Goal: Information Seeking & Learning: Learn about a topic

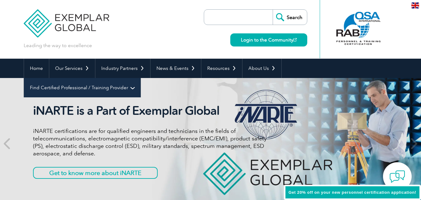
click at [140, 78] on link "Find Certified Professional / Training Provider" at bounding box center [82, 87] width 116 height 19
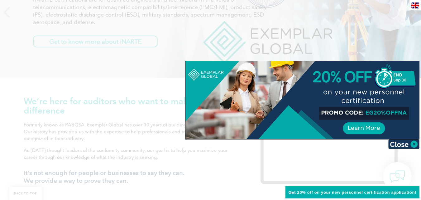
scroll to position [133, 0]
click at [412, 144] on img at bounding box center [403, 143] width 31 height 9
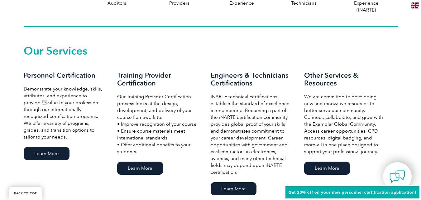
scroll to position [402, 0]
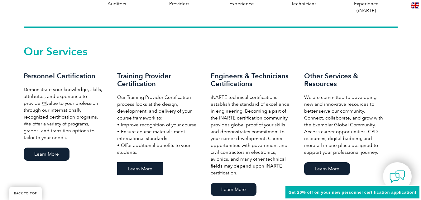
click at [142, 172] on link "Learn More" at bounding box center [140, 168] width 46 height 13
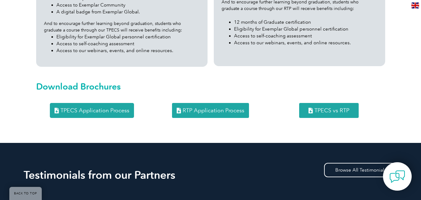
scroll to position [820, 0]
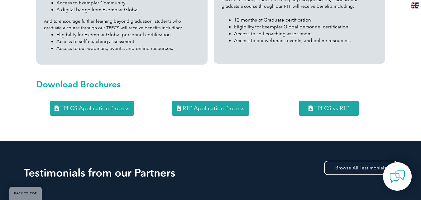
click at [102, 105] on span "TPECS Application Process" at bounding box center [94, 108] width 69 height 6
click at [219, 105] on span "RTP Application Process" at bounding box center [213, 108] width 62 height 6
click at [341, 105] on span "TPECS vs RTP" at bounding box center [331, 108] width 35 height 6
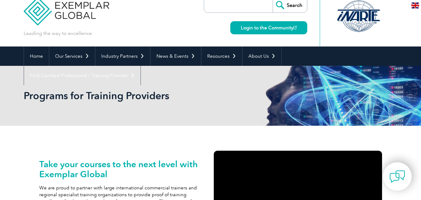
scroll to position [0, 0]
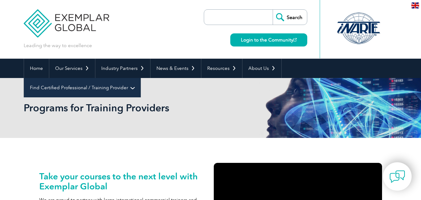
click at [140, 78] on link "Find Certified Professional / Training Provider" at bounding box center [82, 87] width 116 height 19
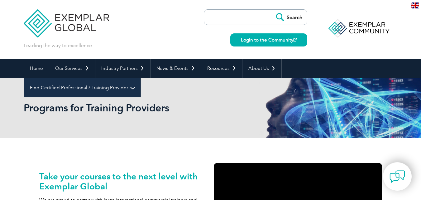
click at [140, 78] on link "Find Certified Professional / Training Provider" at bounding box center [82, 87] width 116 height 19
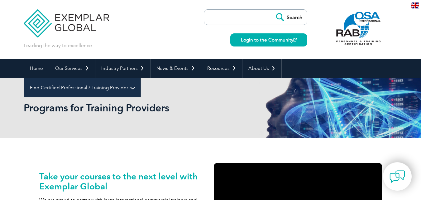
click at [140, 78] on link "Find Certified Professional / Training Provider" at bounding box center [82, 87] width 116 height 19
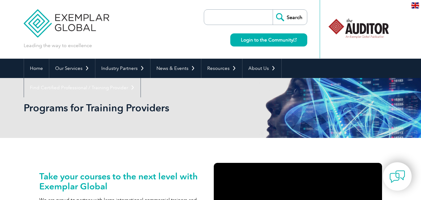
click at [0, 0] on link "Find A Training Provider" at bounding box center [0, 0] width 0 height 0
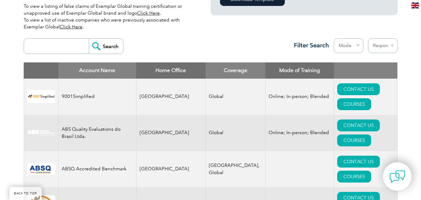
scroll to position [212, 0]
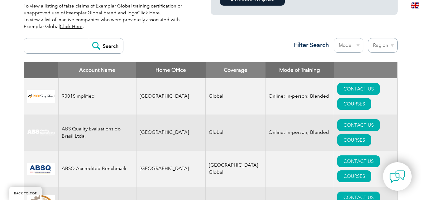
click at [54, 47] on input "search" at bounding box center [58, 45] width 62 height 15
type input "[GEOGRAPHIC_DATA]"
click at [89, 38] on input "Search" at bounding box center [106, 45] width 34 height 15
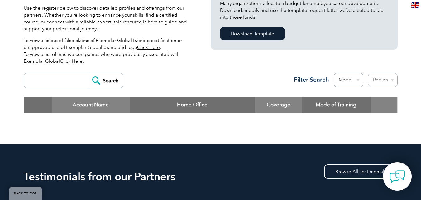
scroll to position [177, 0]
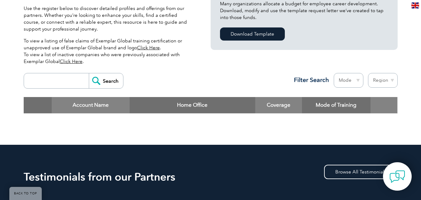
click at [64, 81] on input "search" at bounding box center [58, 80] width 62 height 15
click at [89, 73] on input "Search" at bounding box center [106, 80] width 34 height 15
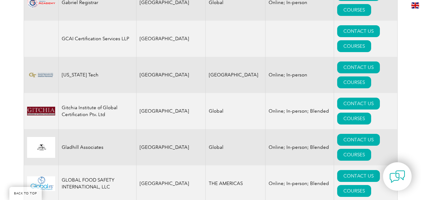
scroll to position [3552, 0]
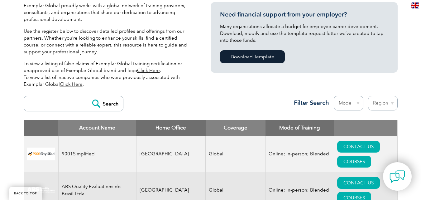
scroll to position [156, 0]
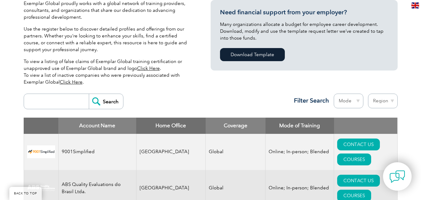
click at [392, 100] on select "Region [GEOGRAPHIC_DATA] [GEOGRAPHIC_DATA] [GEOGRAPHIC_DATA] [GEOGRAPHIC_DATA] …" at bounding box center [383, 100] width 30 height 15
select select "[GEOGRAPHIC_DATA]"
click at [368, 93] on select "Region [GEOGRAPHIC_DATA] [GEOGRAPHIC_DATA] [GEOGRAPHIC_DATA] [GEOGRAPHIC_DATA] …" at bounding box center [383, 100] width 30 height 15
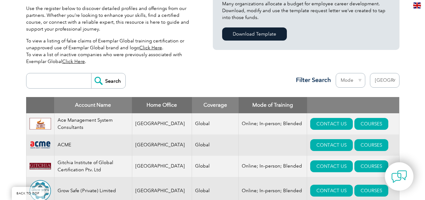
scroll to position [174, 0]
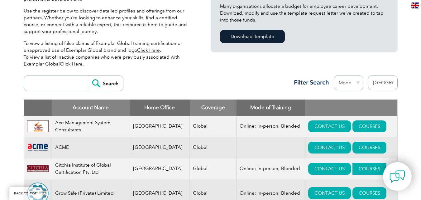
click at [358, 167] on link "COURSES" at bounding box center [369, 168] width 34 height 12
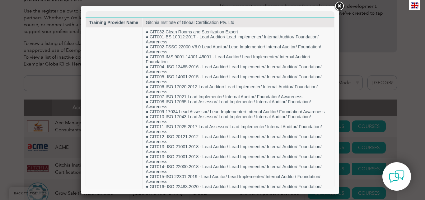
scroll to position [0, 0]
click at [342, 5] on link at bounding box center [339, 6] width 11 height 11
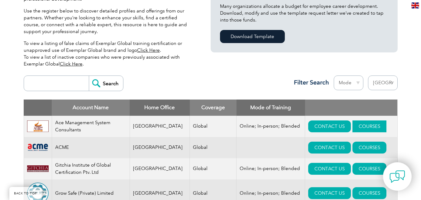
click at [359, 127] on link "COURSES" at bounding box center [369, 126] width 34 height 12
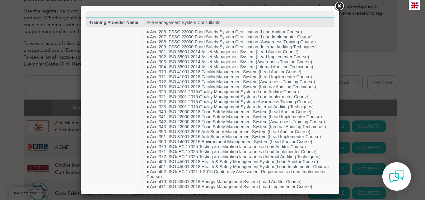
click at [336, 7] on link at bounding box center [339, 6] width 11 height 11
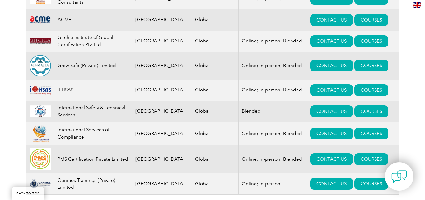
scroll to position [302, 0]
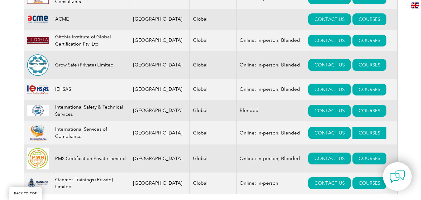
click at [357, 133] on link "COURSES" at bounding box center [369, 133] width 34 height 12
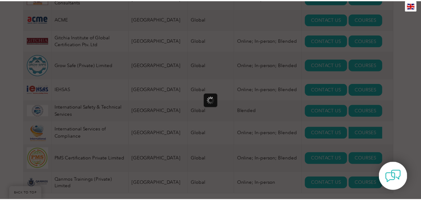
scroll to position [0, 0]
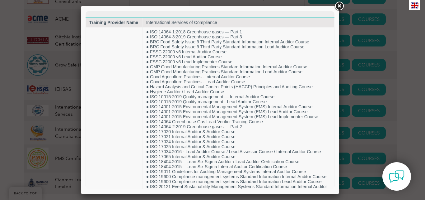
click at [335, 10] on link at bounding box center [339, 6] width 11 height 11
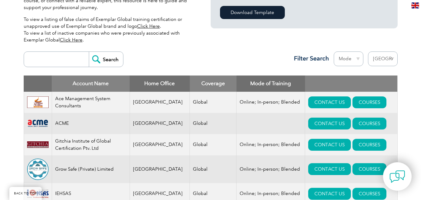
scroll to position [198, 0]
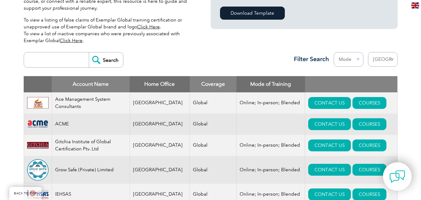
click at [387, 59] on select "Region Australia Bahrain Bangladesh Brazil Canada Colombia Dominican Republic E…" at bounding box center [383, 59] width 30 height 15
select select "United Arab Emirates"
click at [368, 52] on select "Region Australia Bahrain Bangladesh Brazil Canada Colombia Dominican Republic E…" at bounding box center [383, 59] width 30 height 15
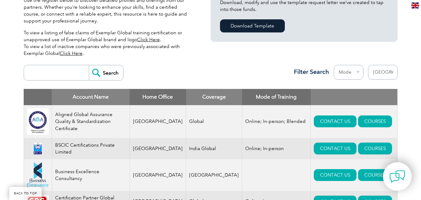
scroll to position [186, 0]
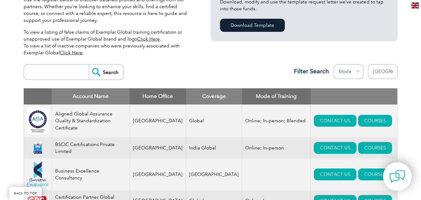
click at [375, 72] on select "Region [GEOGRAPHIC_DATA] [GEOGRAPHIC_DATA] [GEOGRAPHIC_DATA] [GEOGRAPHIC_DATA] …" at bounding box center [383, 71] width 30 height 15
select select "[GEOGRAPHIC_DATA]"
click at [368, 64] on select "Region [GEOGRAPHIC_DATA] [GEOGRAPHIC_DATA] [GEOGRAPHIC_DATA] [GEOGRAPHIC_DATA] …" at bounding box center [383, 71] width 30 height 15
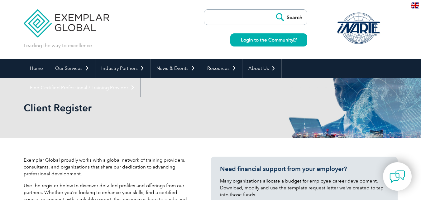
select select "[GEOGRAPHIC_DATA]"
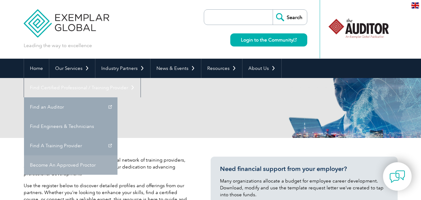
click at [117, 155] on link "Become An Approved Proctor" at bounding box center [70, 164] width 93 height 19
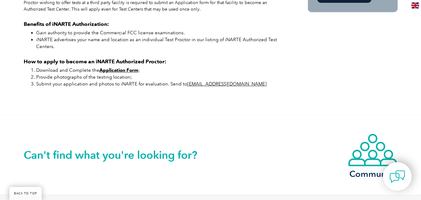
scroll to position [392, 0]
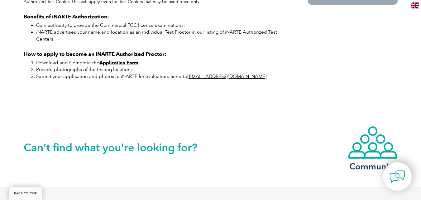
click at [132, 65] on strong "Application Form" at bounding box center [118, 63] width 39 height 6
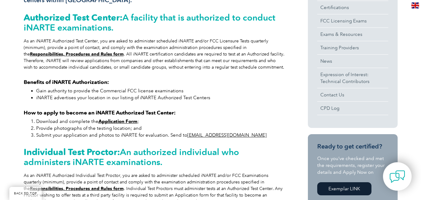
scroll to position [193, 0]
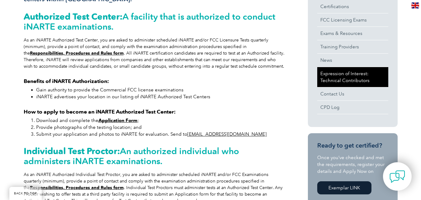
click at [357, 76] on link "Expression of Interest: Technical Contributors" at bounding box center [352, 77] width 71 height 20
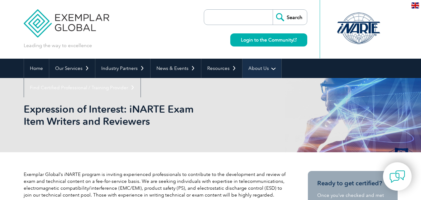
click at [268, 68] on link "About Us" at bounding box center [261, 68] width 39 height 19
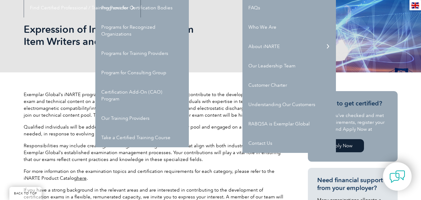
scroll to position [82, 0]
